Goal: Task Accomplishment & Management: Complete application form

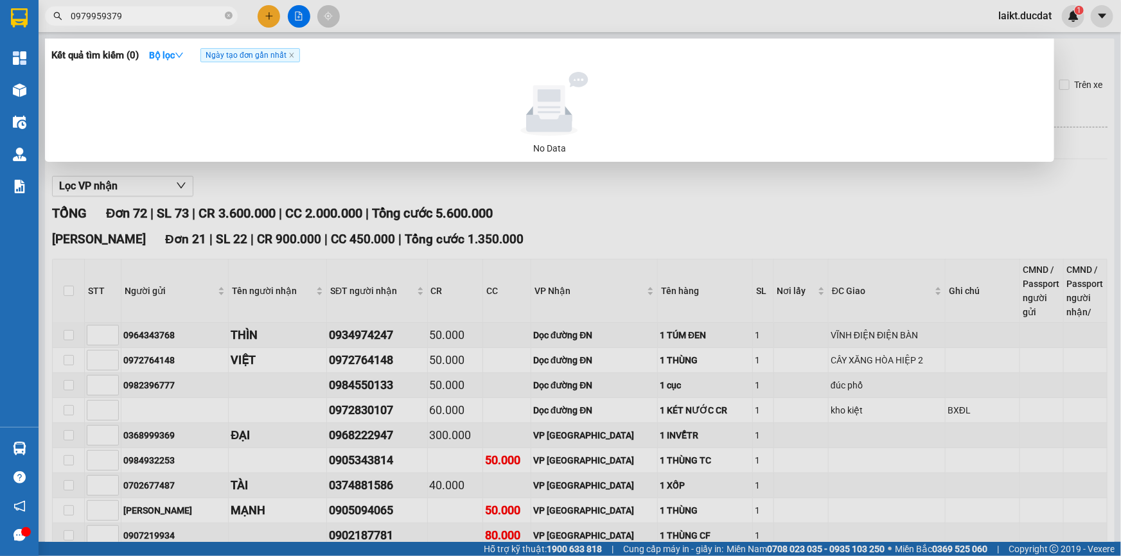
scroll to position [2890, 0]
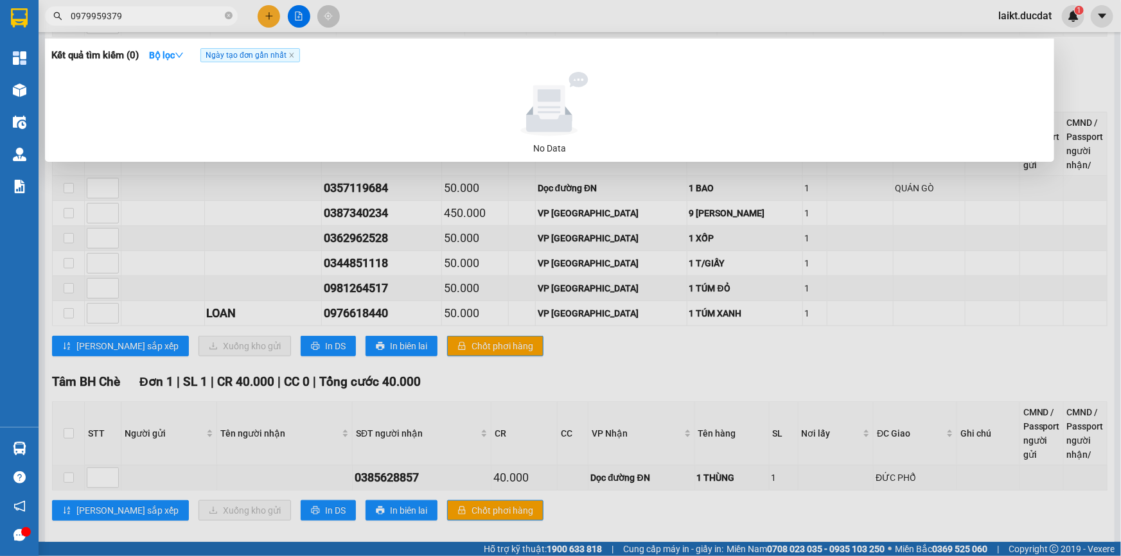
click at [249, 200] on div at bounding box center [560, 278] width 1121 height 556
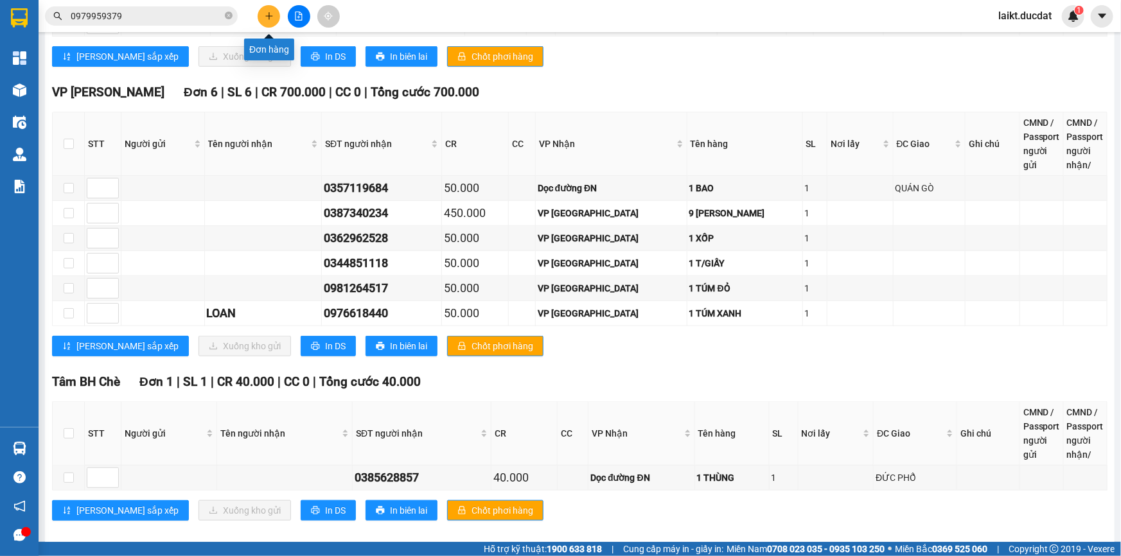
click at [270, 13] on icon "plus" at bounding box center [269, 16] width 9 height 9
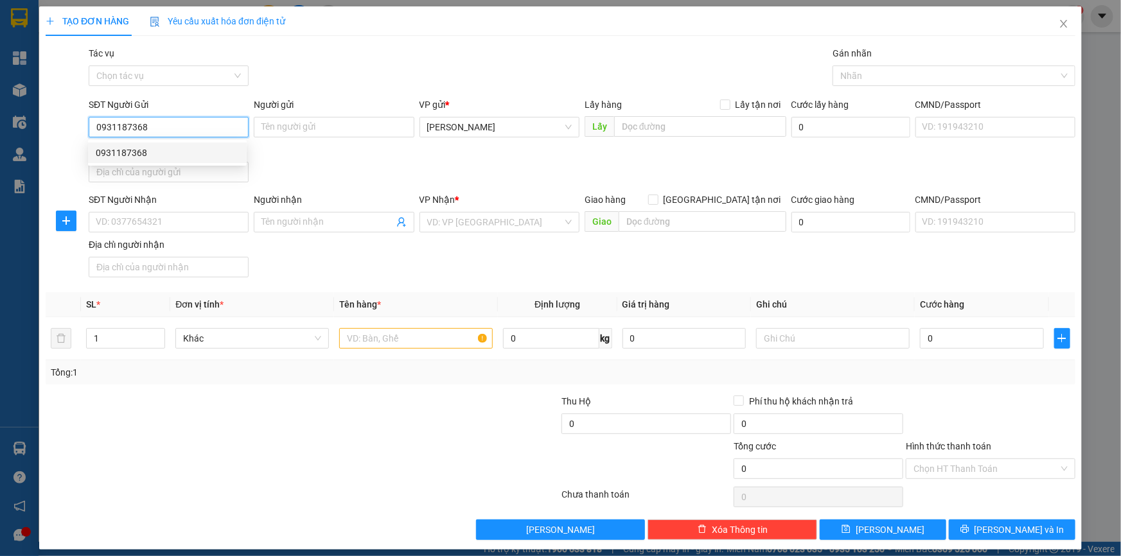
drag, startPoint x: 174, startPoint y: 128, endPoint x: 90, endPoint y: 123, distance: 84.3
click at [90, 123] on input "0931187368" at bounding box center [169, 127] width 160 height 21
type input "0931634979"
click at [162, 224] on input "SĐT Người Nhận" at bounding box center [169, 222] width 160 height 21
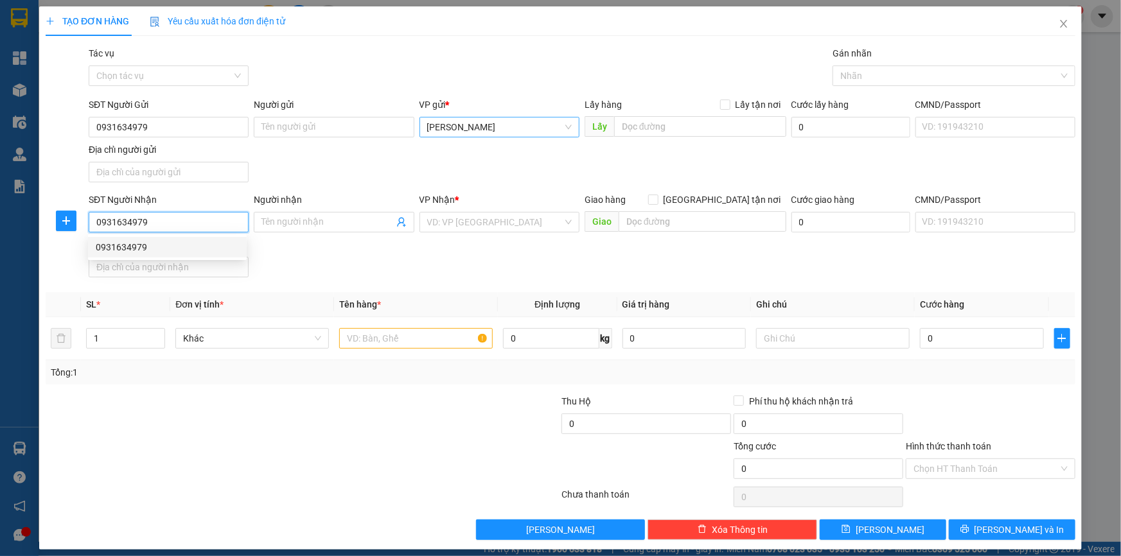
click at [496, 129] on span "[PERSON_NAME]" at bounding box center [499, 127] width 145 height 19
type input "0931634979"
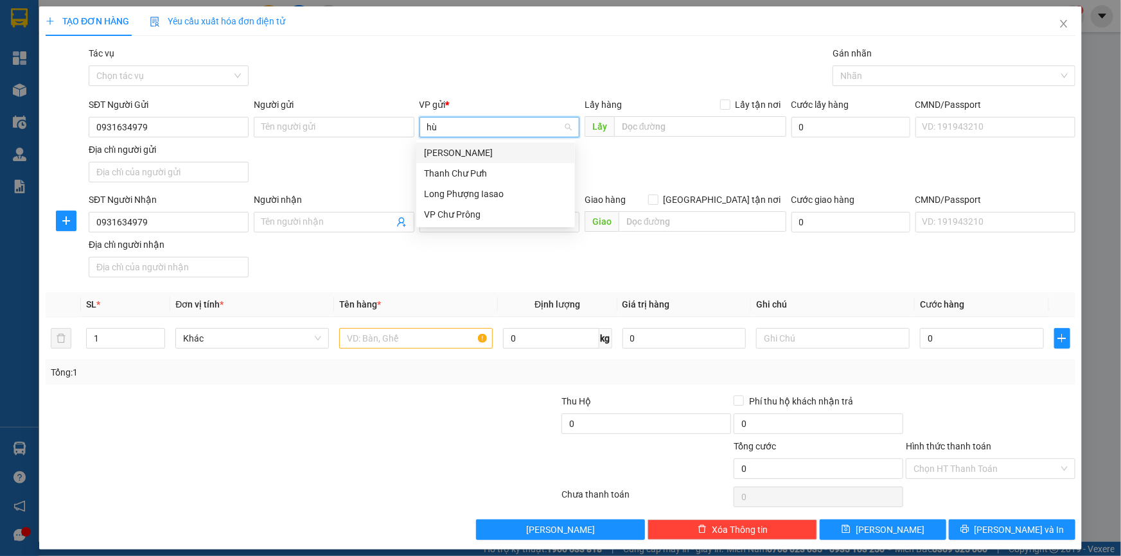
type input "h"
type input "khôi"
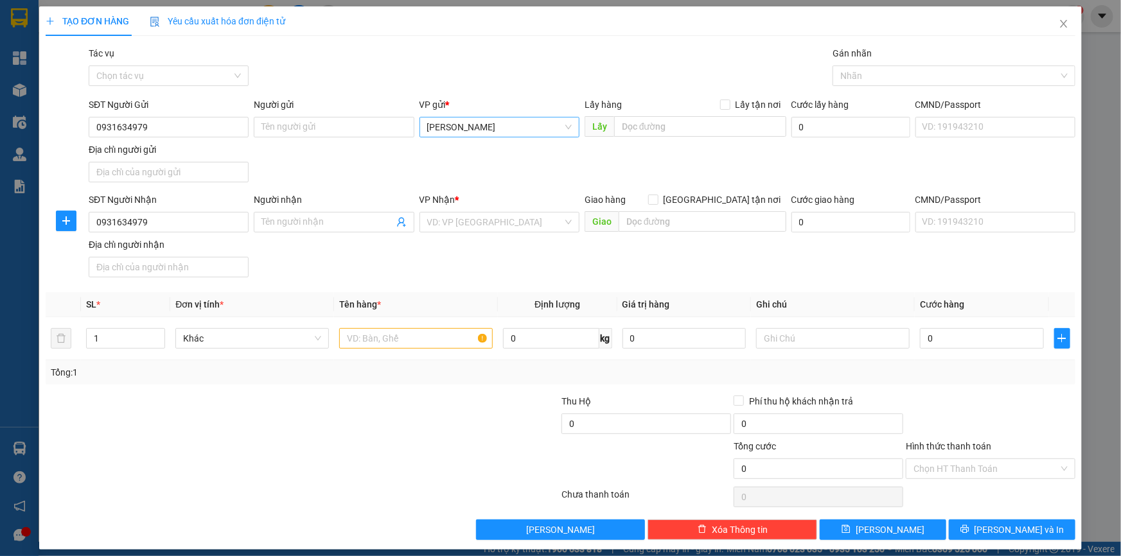
click at [1082, 173] on div "TẠO ĐƠN HÀNG Yêu cầu xuất hóa đơn điện tử Transit Pickup Surcharge Ids Transit …" at bounding box center [560, 278] width 1121 height 556
click at [1059, 22] on icon "close" at bounding box center [1064, 24] width 10 height 10
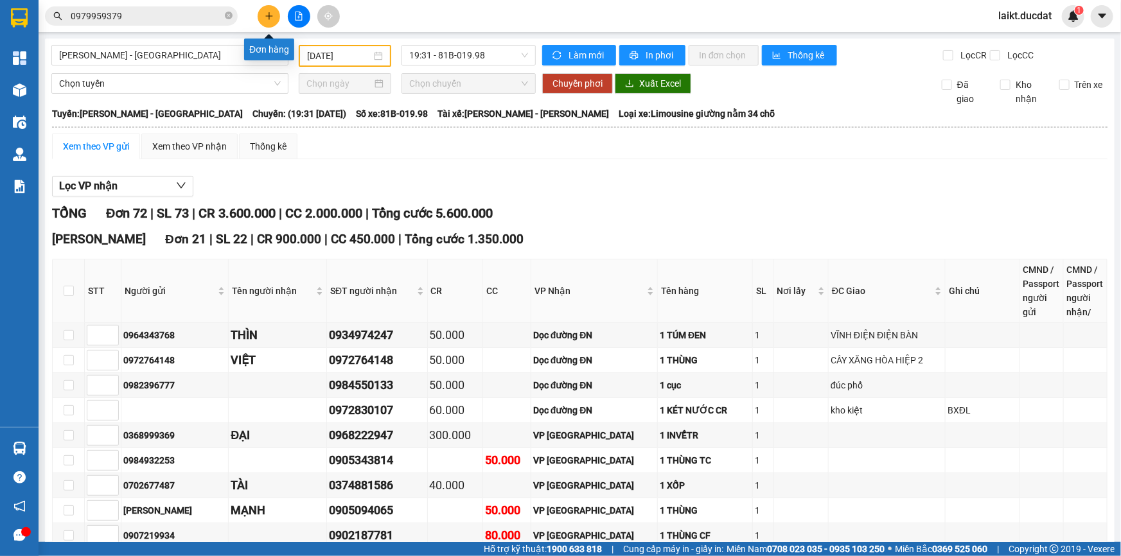
click at [263, 15] on button at bounding box center [269, 16] width 22 height 22
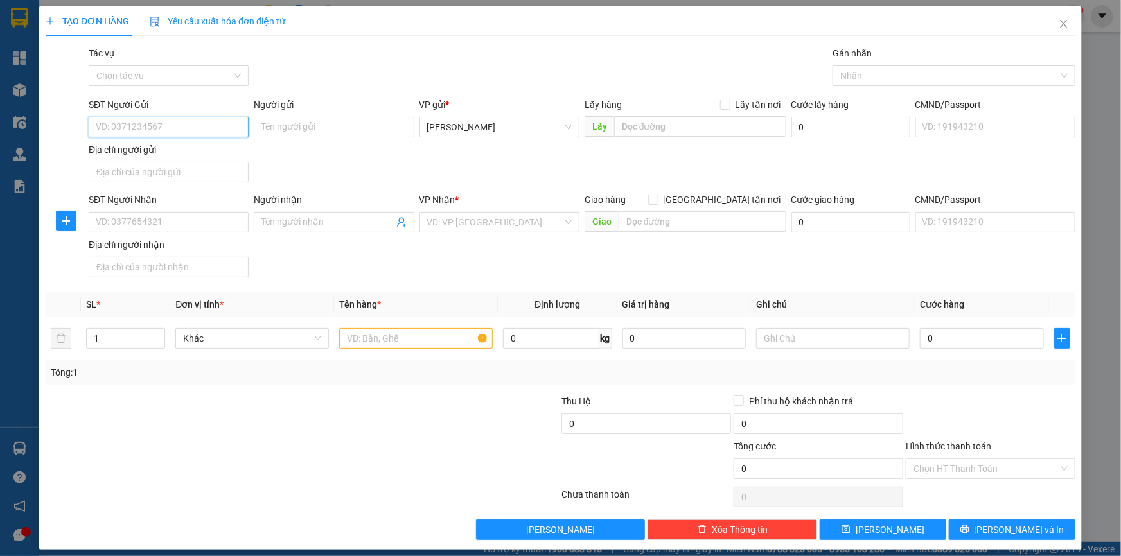
click at [157, 123] on input "SĐT Người Gửi" at bounding box center [169, 127] width 160 height 21
type input "0931634979"
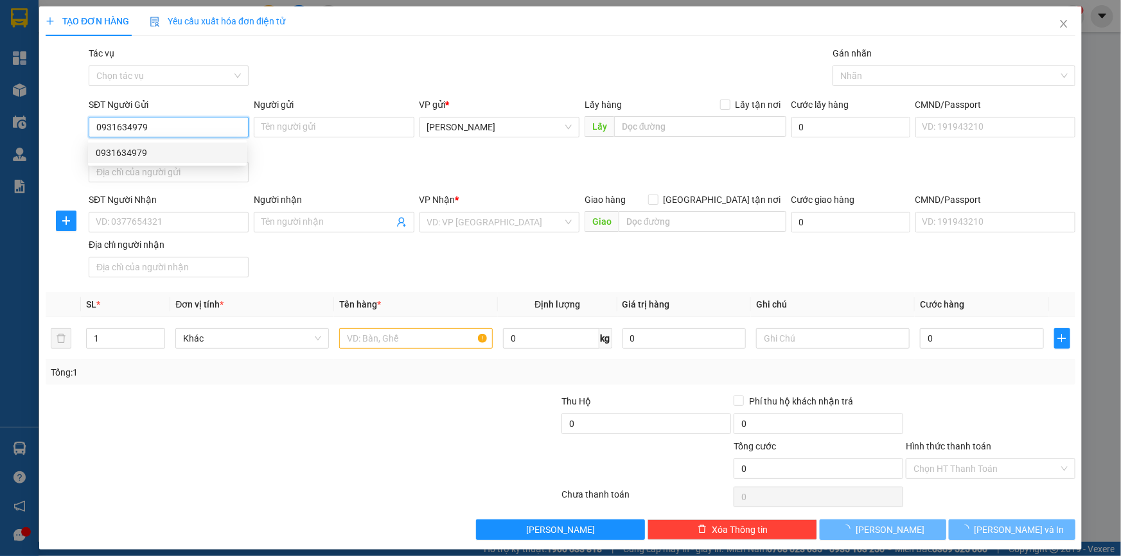
click at [174, 148] on div "0931634979" at bounding box center [167, 153] width 143 height 14
type input "0931634979"
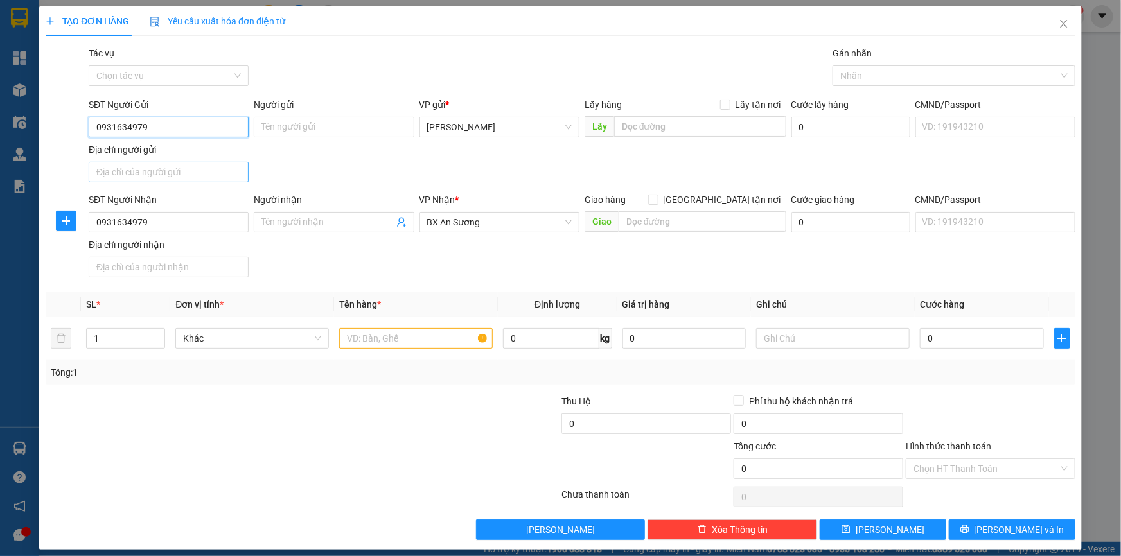
type input "0931634979"
click at [179, 170] on input "Địa chỉ người gửi" at bounding box center [169, 172] width 160 height 21
type input "1"
click at [527, 128] on span "[PERSON_NAME]" at bounding box center [499, 127] width 145 height 19
type input "0931634979"
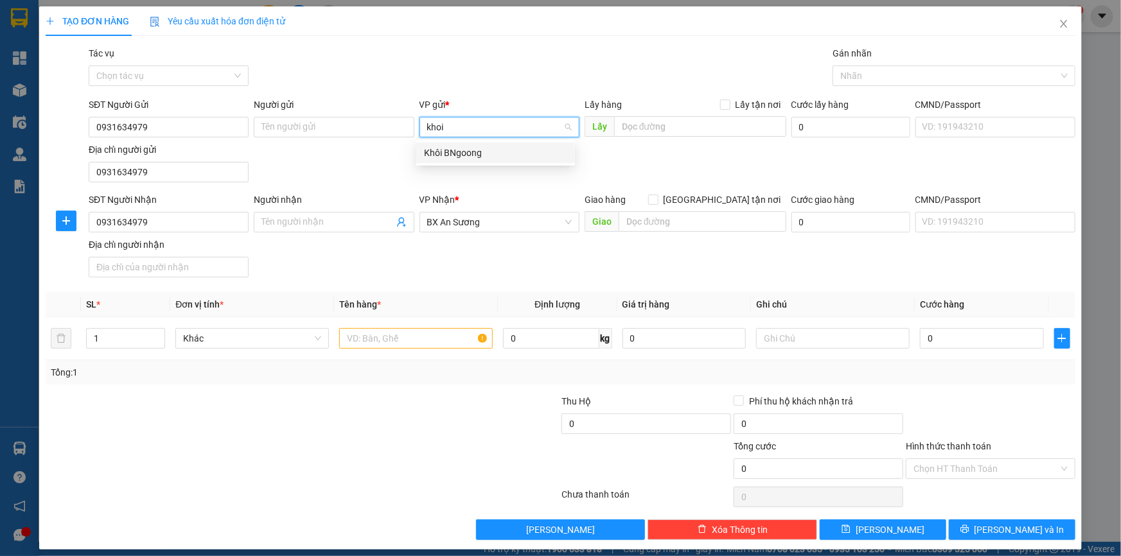
type input "khoi"
click at [334, 452] on div at bounding box center [216, 461] width 344 height 45
click at [1046, 22] on span "Close" at bounding box center [1064, 24] width 36 height 36
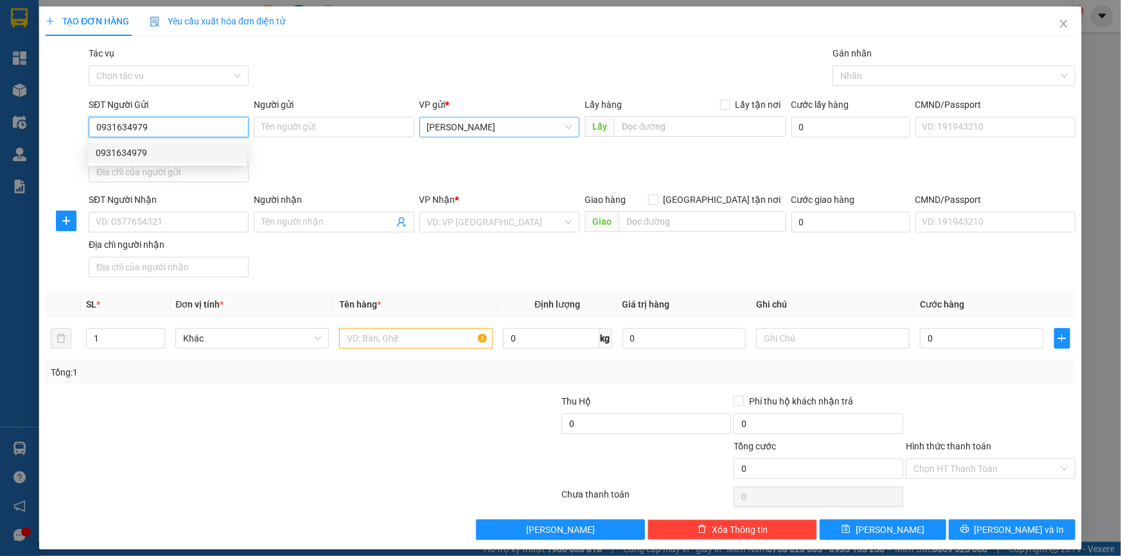
click at [498, 123] on span "[PERSON_NAME]" at bounding box center [499, 127] width 145 height 19
type input "0931634979"
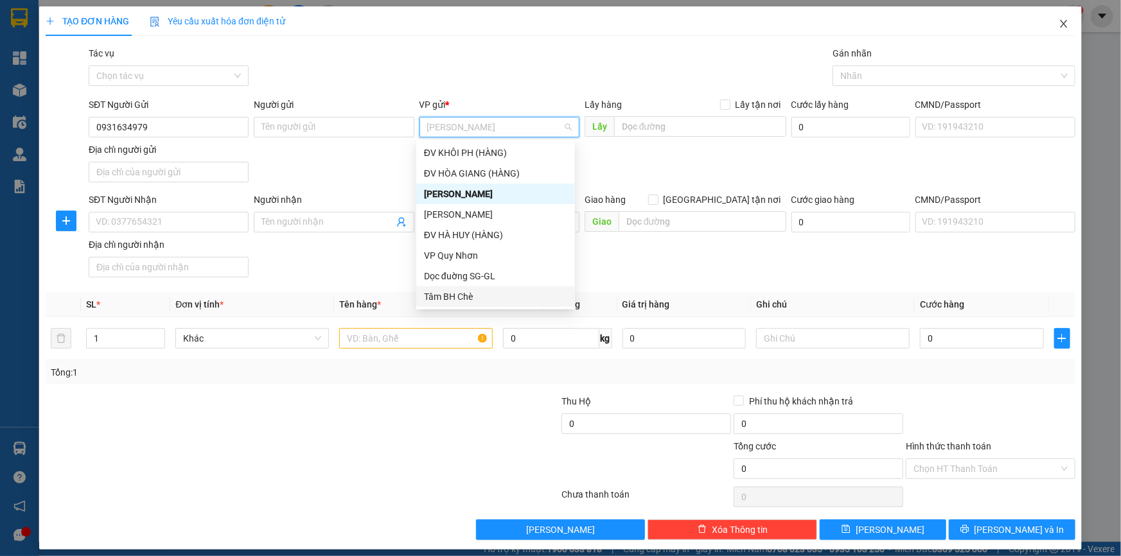
click at [1059, 22] on icon "close" at bounding box center [1064, 24] width 10 height 10
